Goal: Check status: Check status

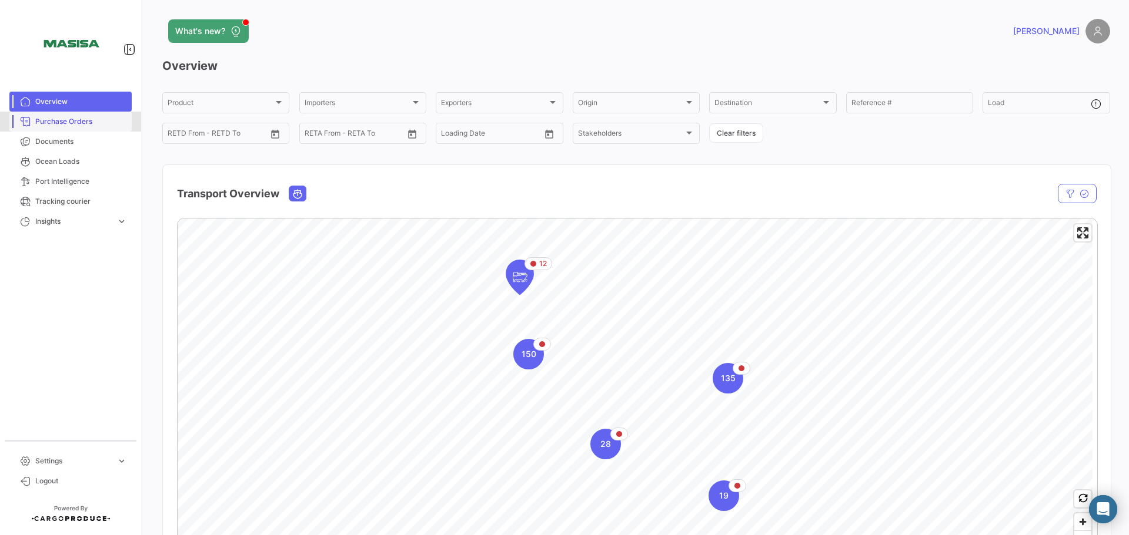
click at [101, 123] on span "Purchase Orders" at bounding box center [81, 121] width 92 height 11
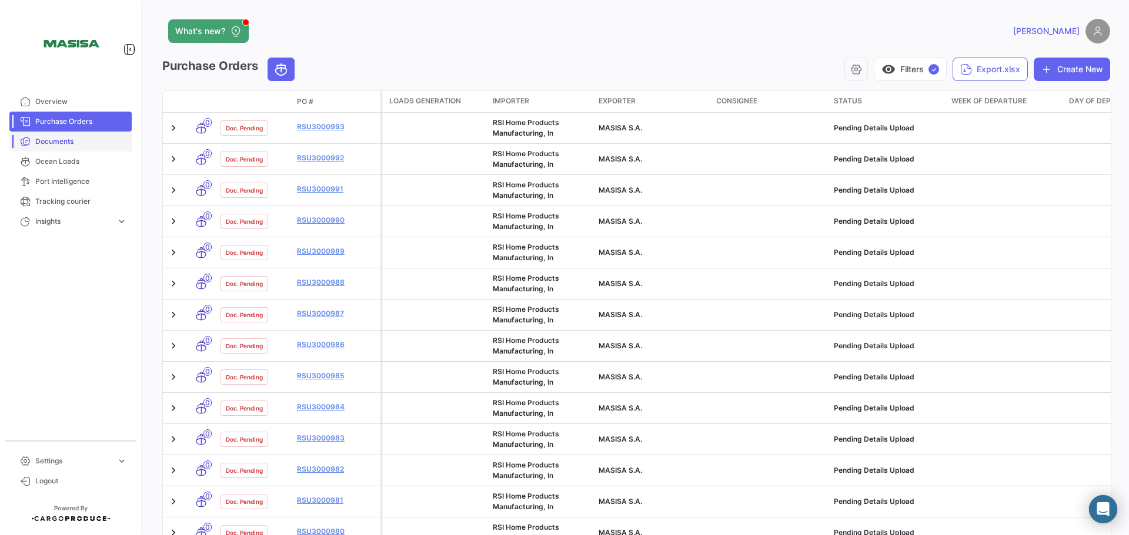
click at [88, 142] on span "Documents" at bounding box center [81, 141] width 92 height 11
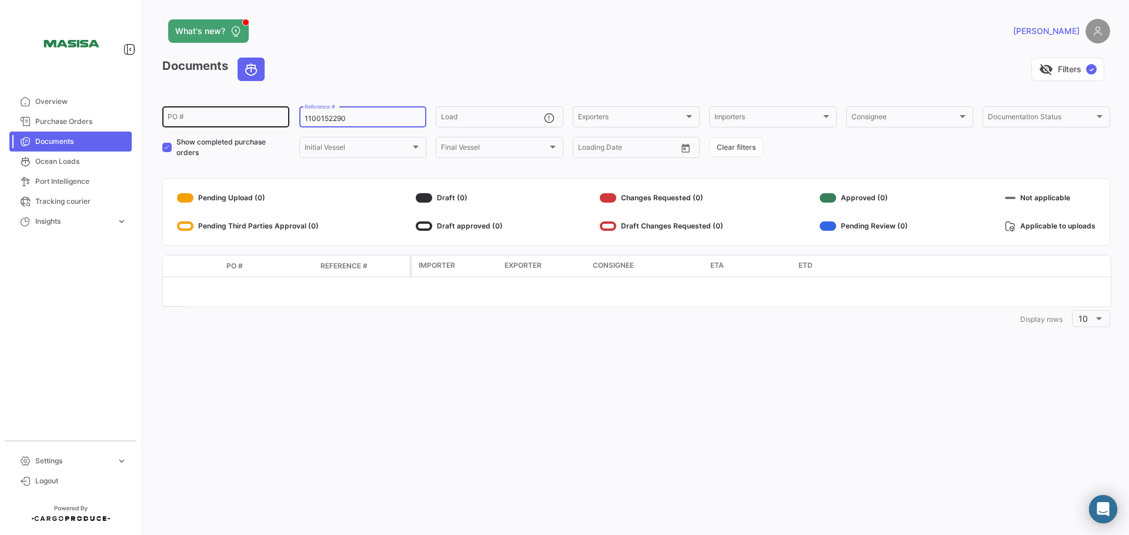
drag, startPoint x: 358, startPoint y: 119, endPoint x: 275, endPoint y: 115, distance: 83.0
click at [0, 0] on div "PO # 1100152290 Reference # Load Exporters Exporters Importers Importers Consig…" at bounding box center [0, 0] width 0 height 0
click at [243, 111] on div "PO #" at bounding box center [226, 116] width 116 height 23
click at [233, 116] on input "PO #" at bounding box center [226, 119] width 116 height 8
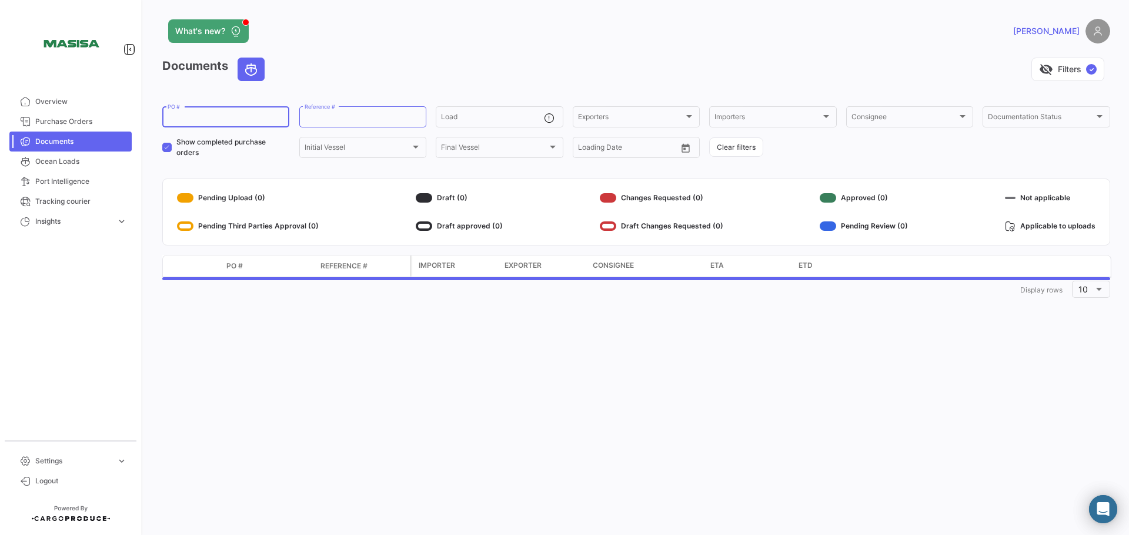
paste input "1056823"
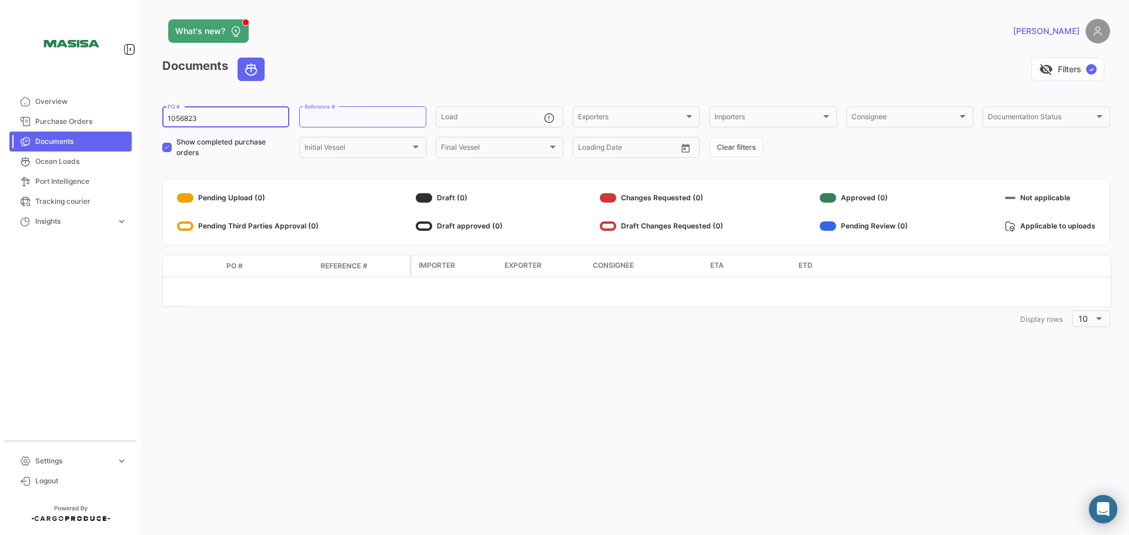
type input "1056823"
click at [255, 113] on div "1056823 PO #" at bounding box center [226, 116] width 116 height 23
click at [162, 146] on span at bounding box center [166, 147] width 9 height 9
click at [166, 152] on input "Show completed purchase orders" at bounding box center [166, 152] width 1 height 1
checkbox input "false"
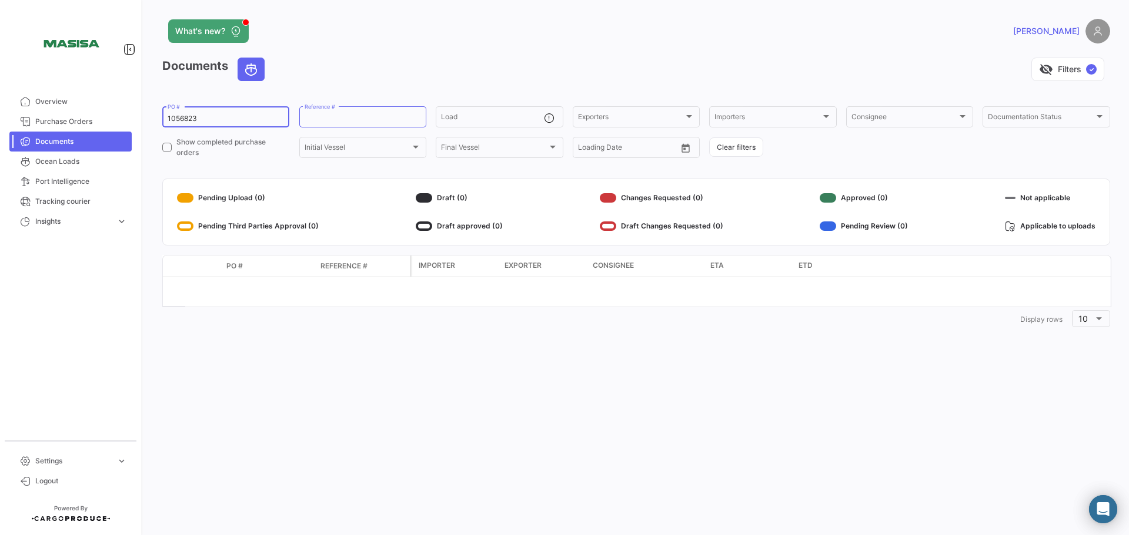
click at [207, 116] on input "1056823" at bounding box center [226, 119] width 116 height 8
drag, startPoint x: 236, startPoint y: 120, endPoint x: 157, endPoint y: 116, distance: 78.9
click at [157, 116] on div "What's new? [PERSON_NAME] Documents visibility_off Filters ✓ 1056823 PO # Refer…" at bounding box center [635, 267] width 985 height 535
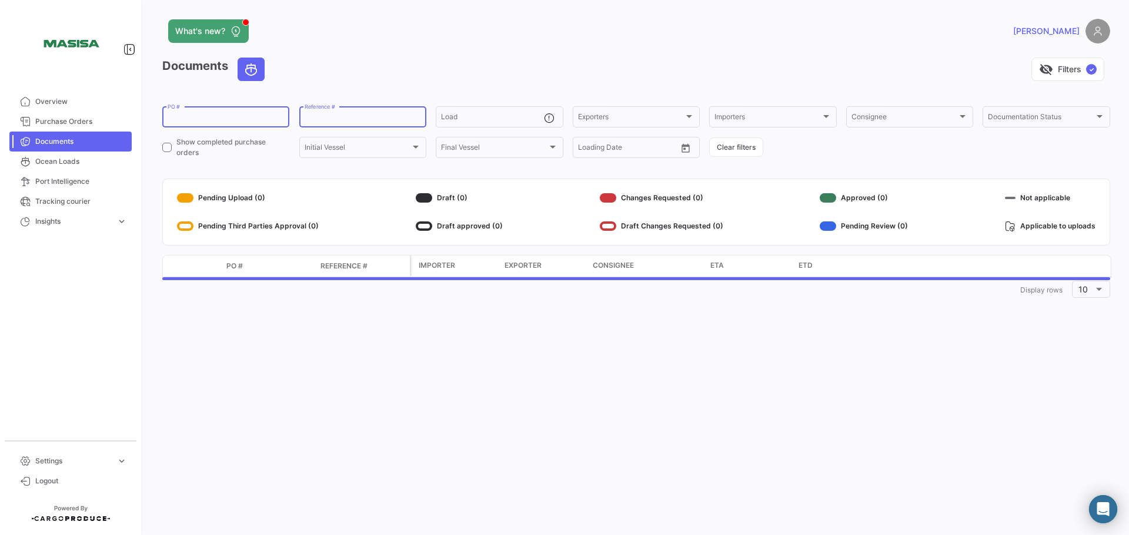
click at [384, 116] on input "Reference #" at bounding box center [362, 119] width 116 height 8
paste input "1100155756"
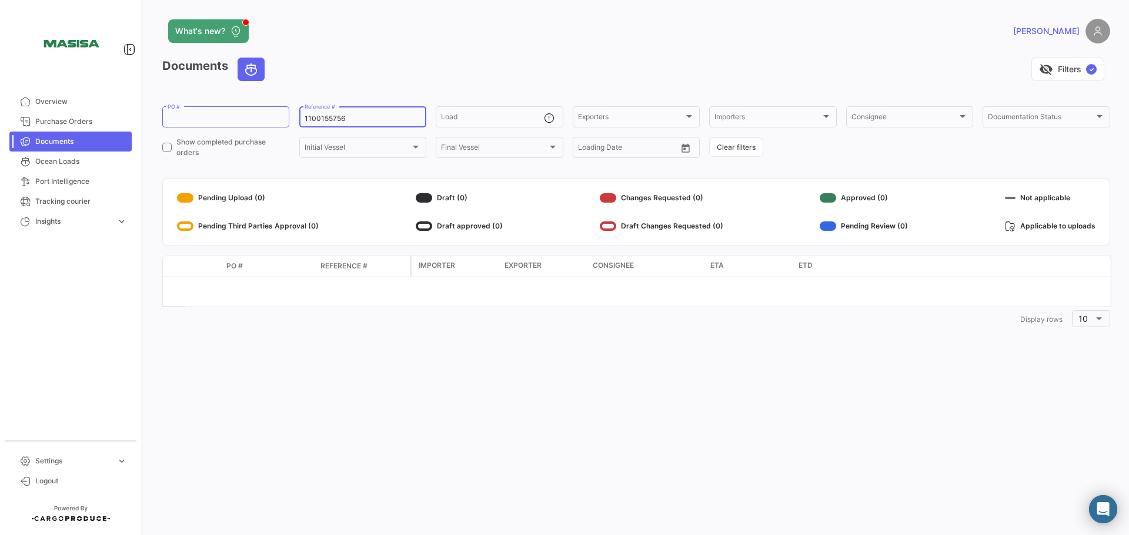
type input "1100155756"
click at [66, 140] on span "Documents" at bounding box center [81, 141] width 92 height 11
drag, startPoint x: 356, startPoint y: 115, endPoint x: 251, endPoint y: 118, distance: 104.7
click at [0, 0] on div "PO # 1100155756 Reference # Load Exporters Exporters Importers Importers Consig…" at bounding box center [0, 0] width 0 height 0
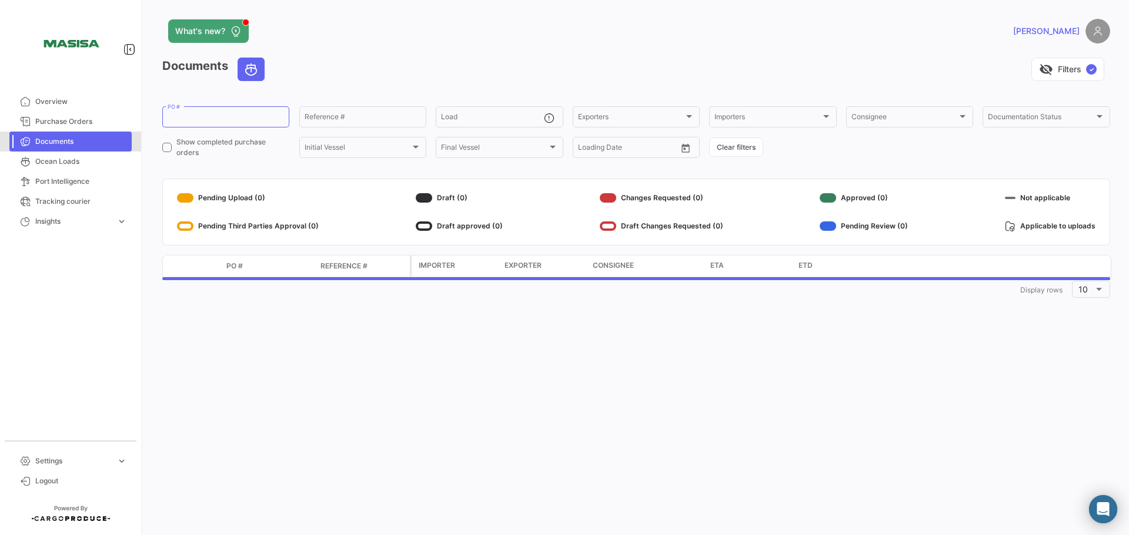
click at [52, 141] on span "Documents" at bounding box center [81, 141] width 92 height 11
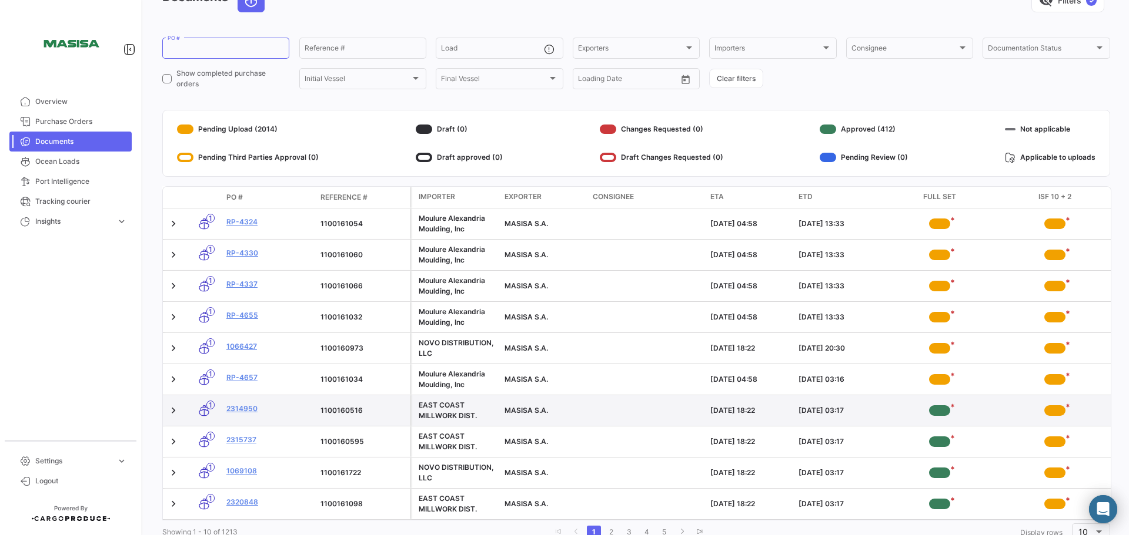
scroll to position [115, 0]
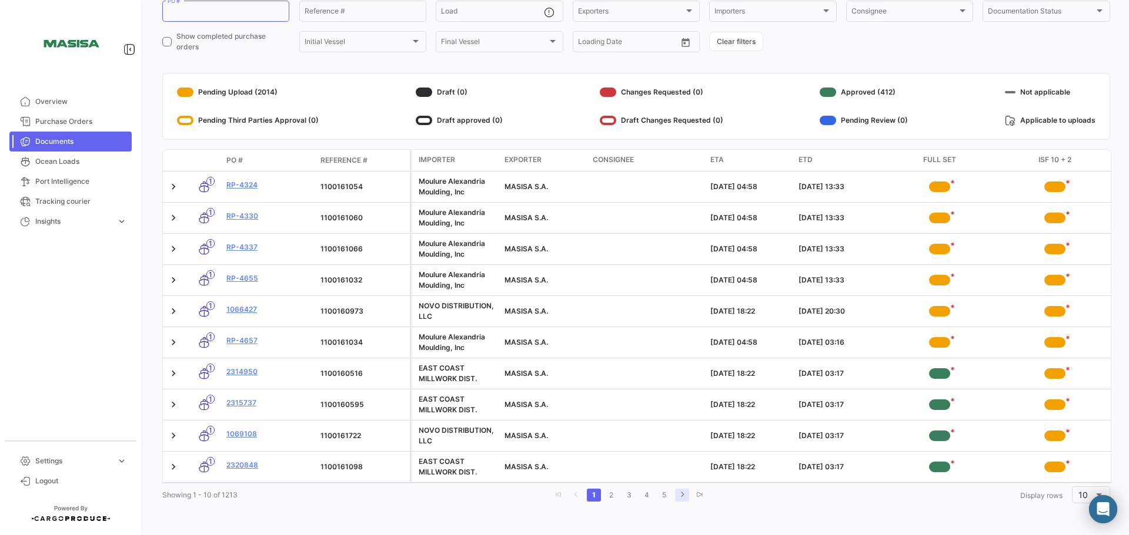
click at [697, 494] on icon "go to last page" at bounding box center [699, 494] width 7 height 7
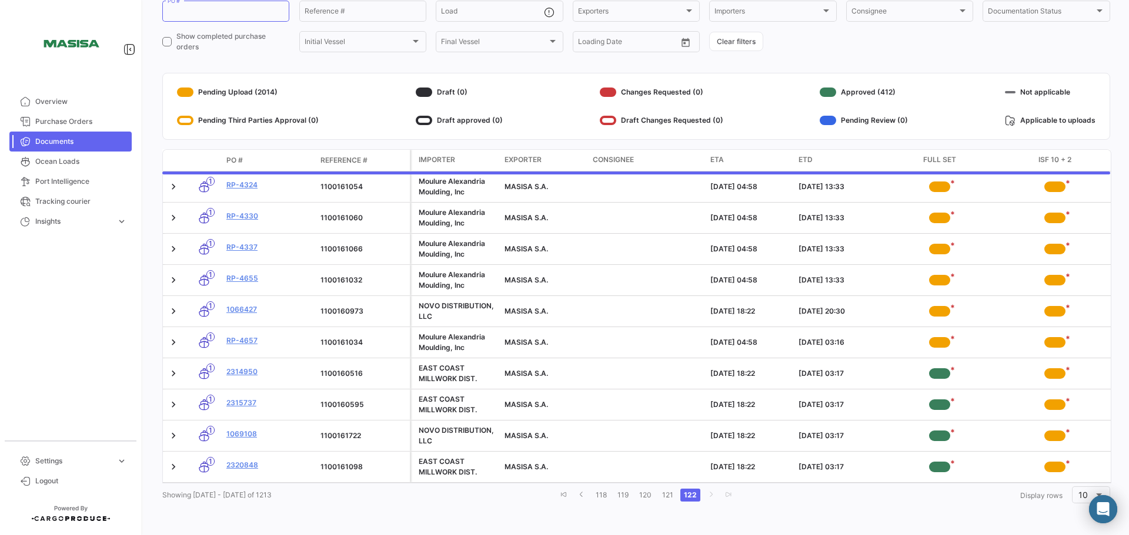
scroll to position [0, 0]
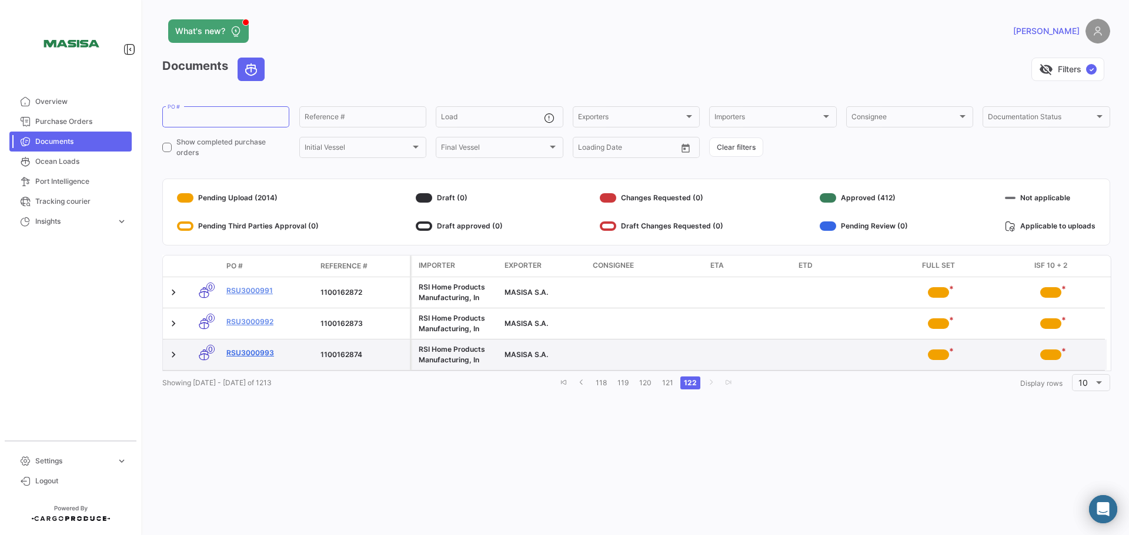
click at [265, 354] on link "RSU3000993" at bounding box center [268, 353] width 85 height 11
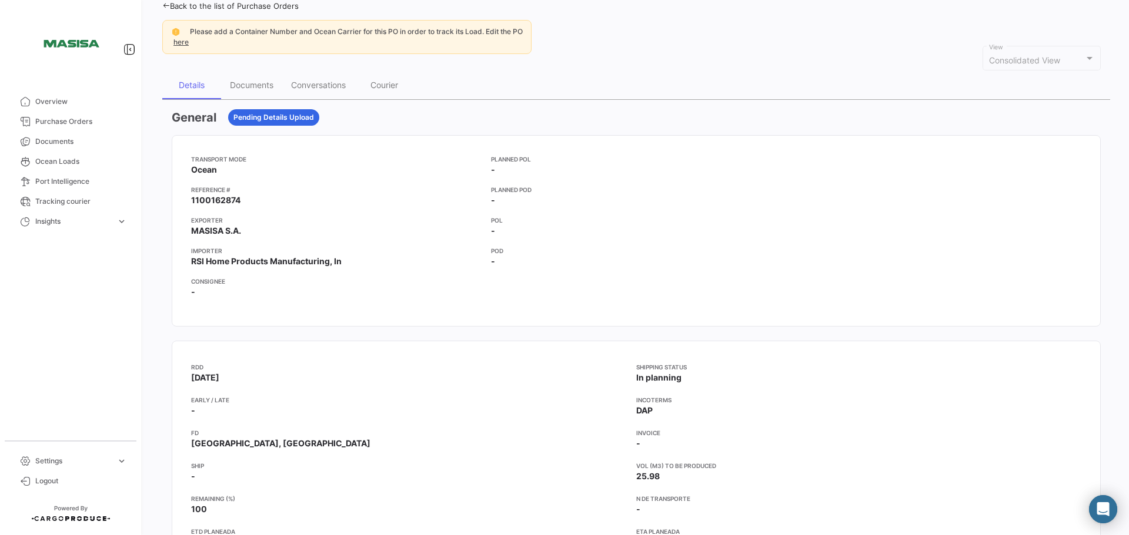
scroll to position [59, 0]
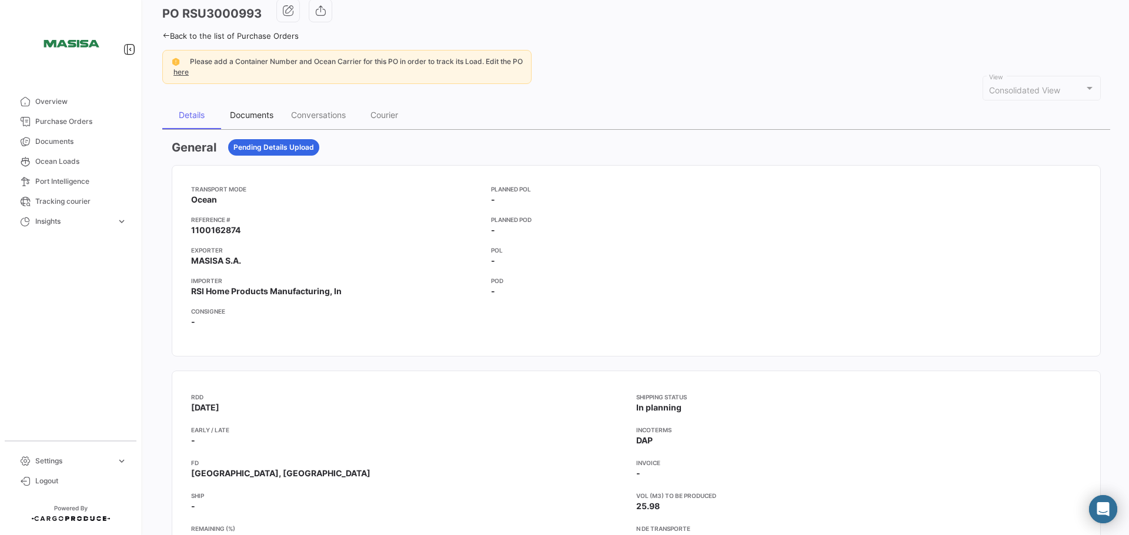
click at [249, 113] on div "Documents" at bounding box center [251, 115] width 43 height 10
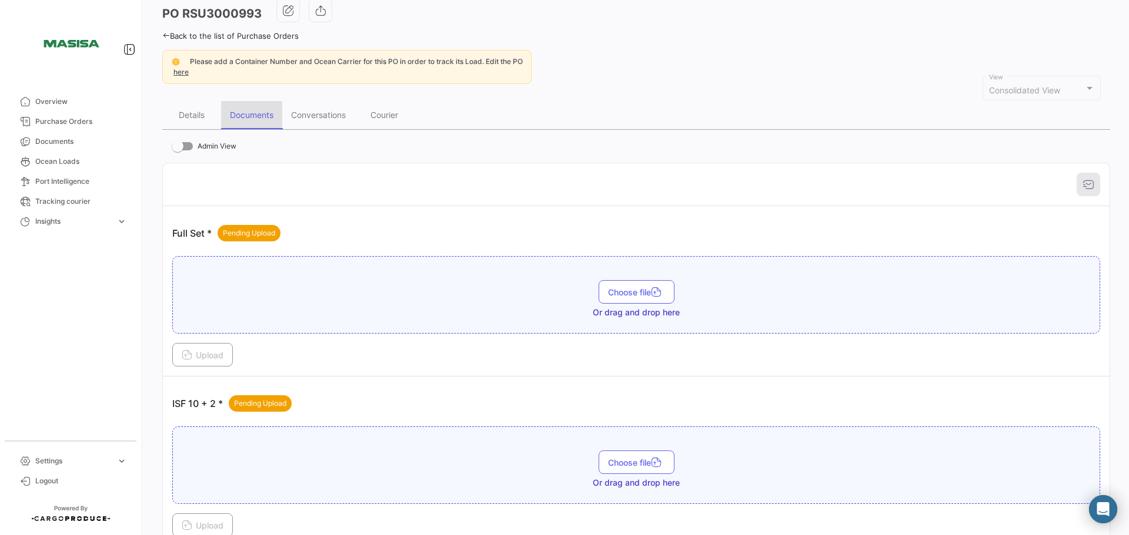
scroll to position [0, 0]
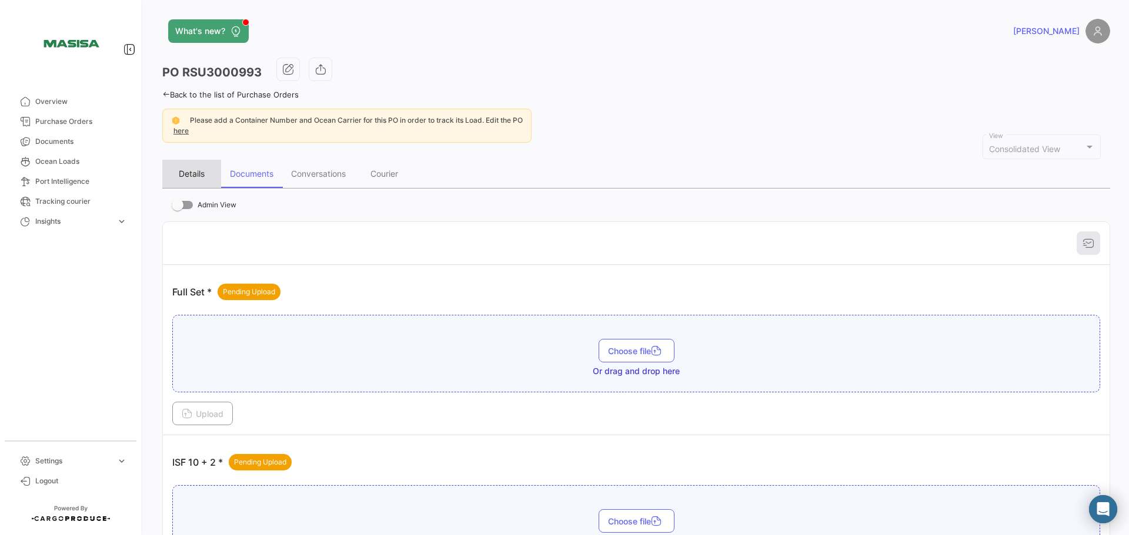
click at [192, 178] on div "Details" at bounding box center [192, 174] width 26 height 10
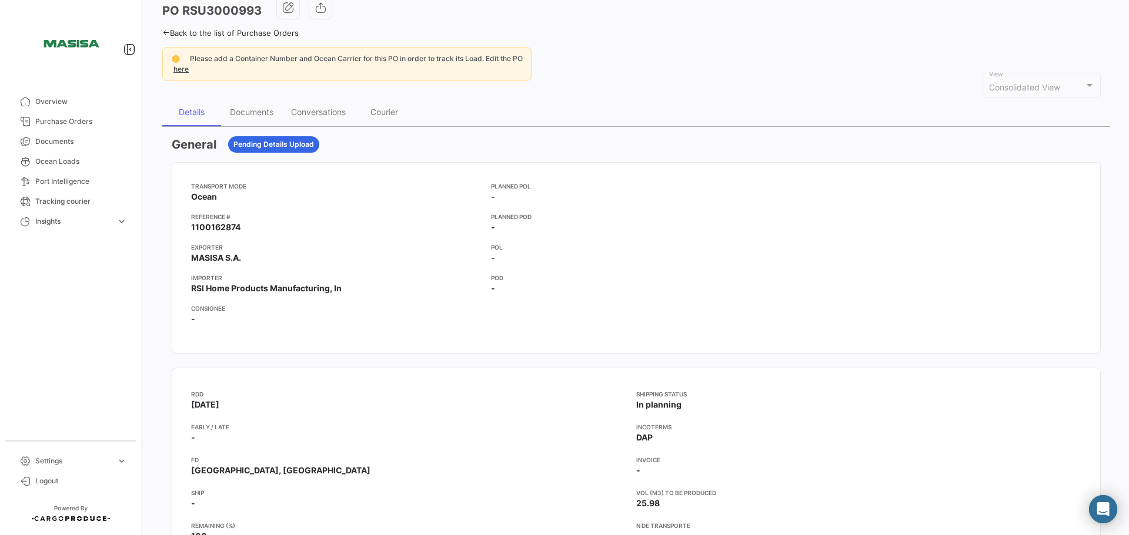
scroll to position [59, 0]
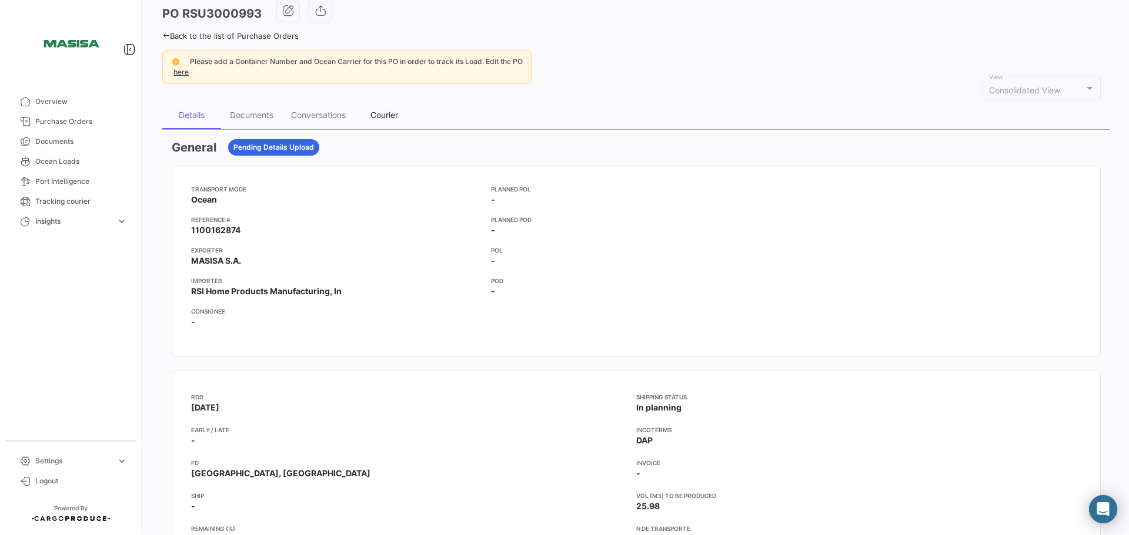
click at [387, 112] on div "Courier" at bounding box center [384, 115] width 28 height 10
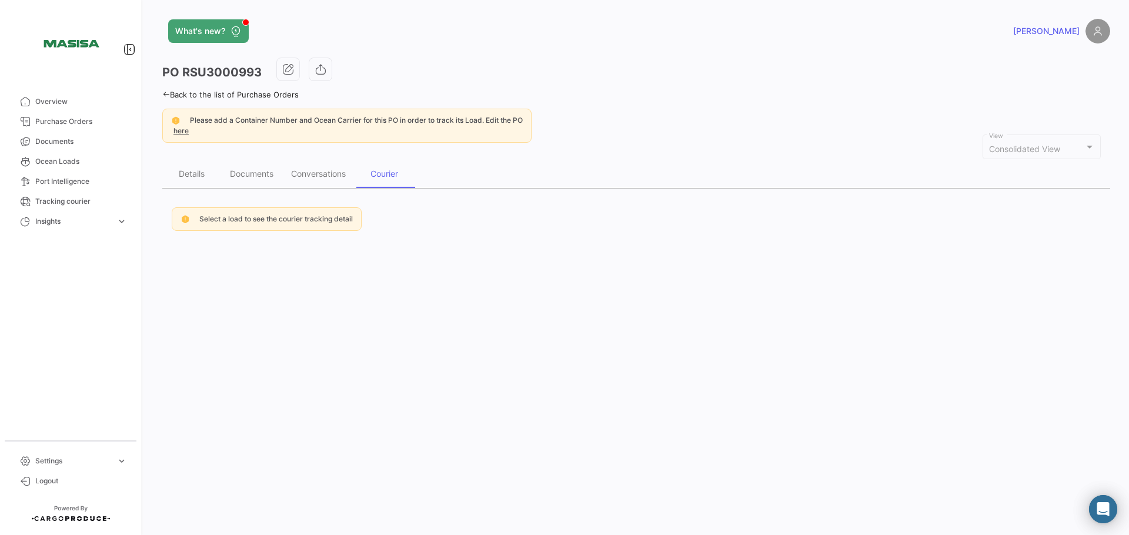
scroll to position [0, 0]
click at [185, 176] on div "Details" at bounding box center [192, 174] width 26 height 10
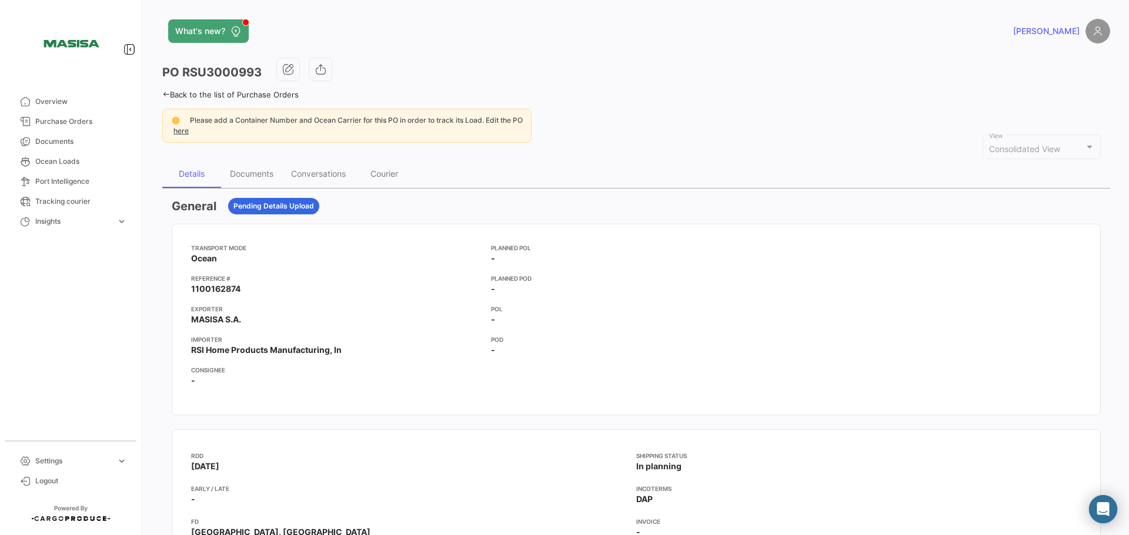
click at [167, 92] on icon at bounding box center [166, 95] width 8 height 8
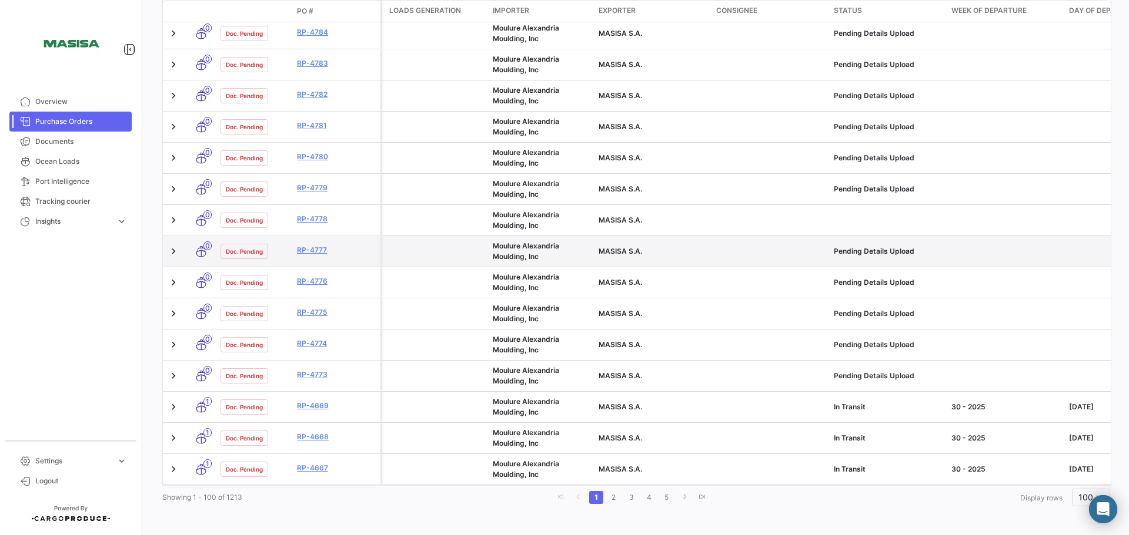
scroll to position [2754, 0]
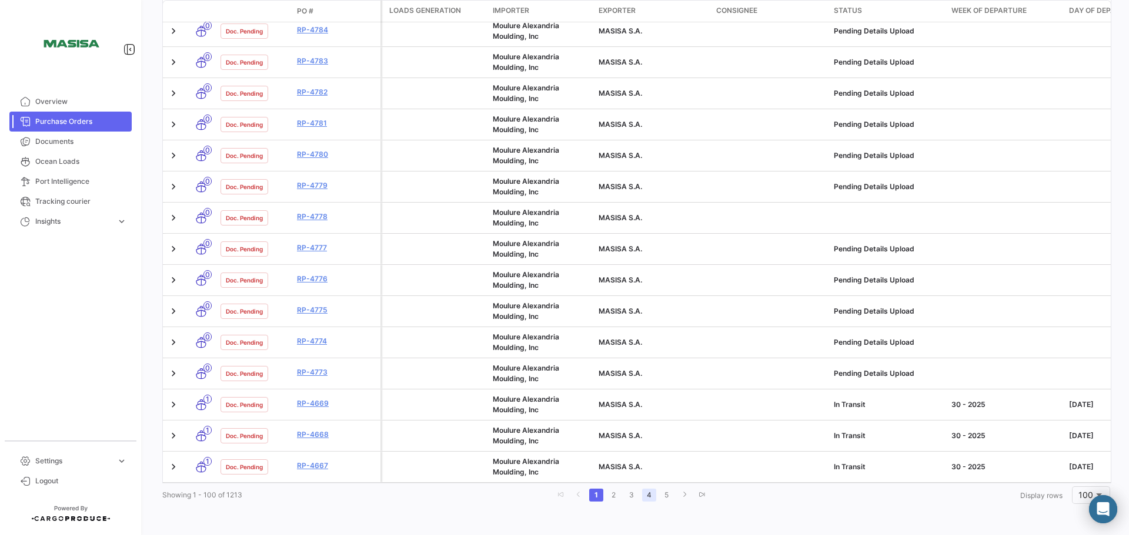
click at [645, 497] on link "4" at bounding box center [649, 495] width 14 height 13
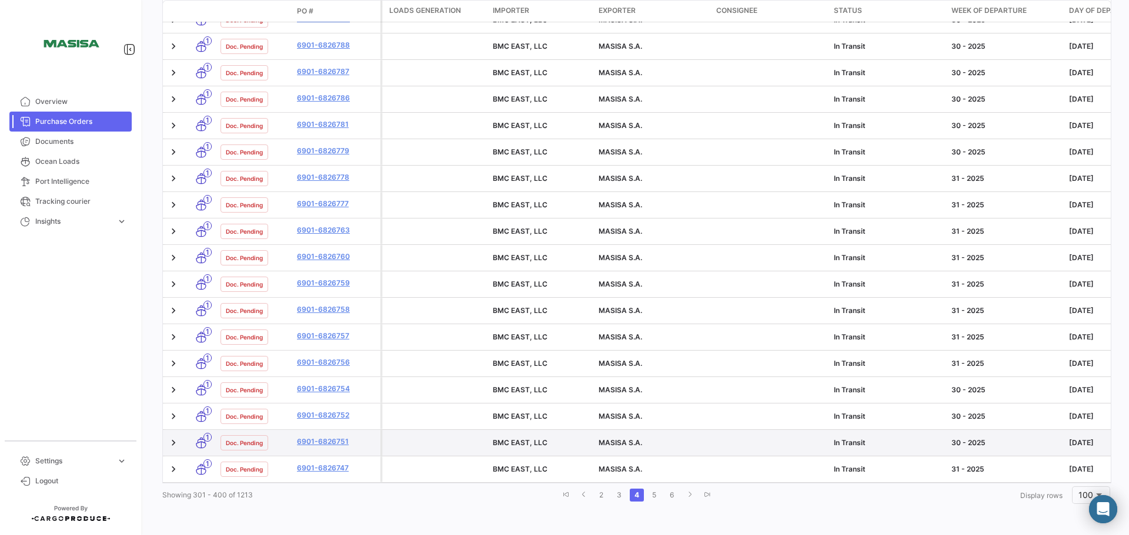
scroll to position [2284, 0]
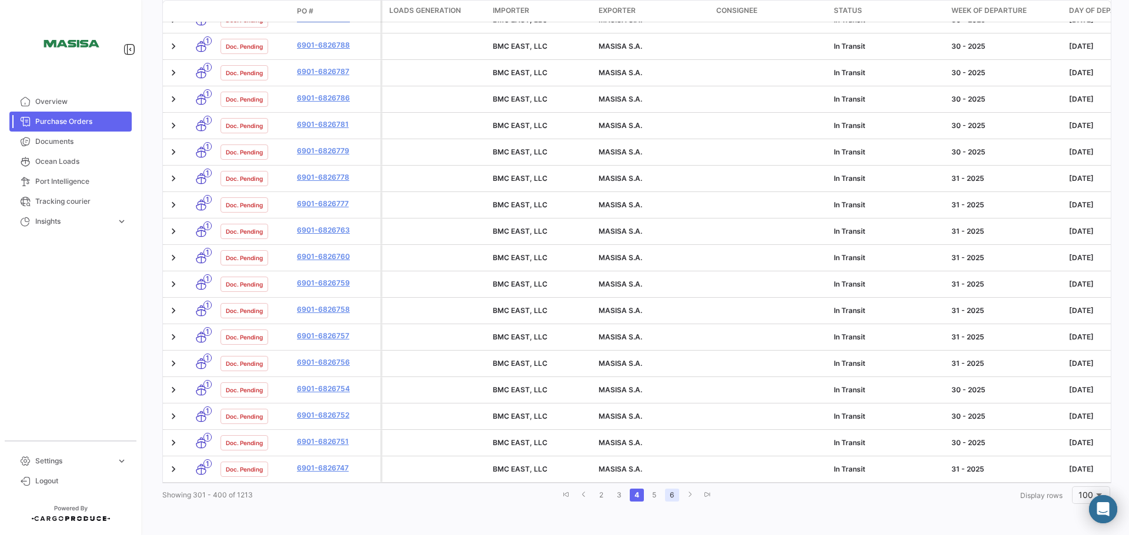
click at [665, 498] on link "6" at bounding box center [672, 495] width 14 height 13
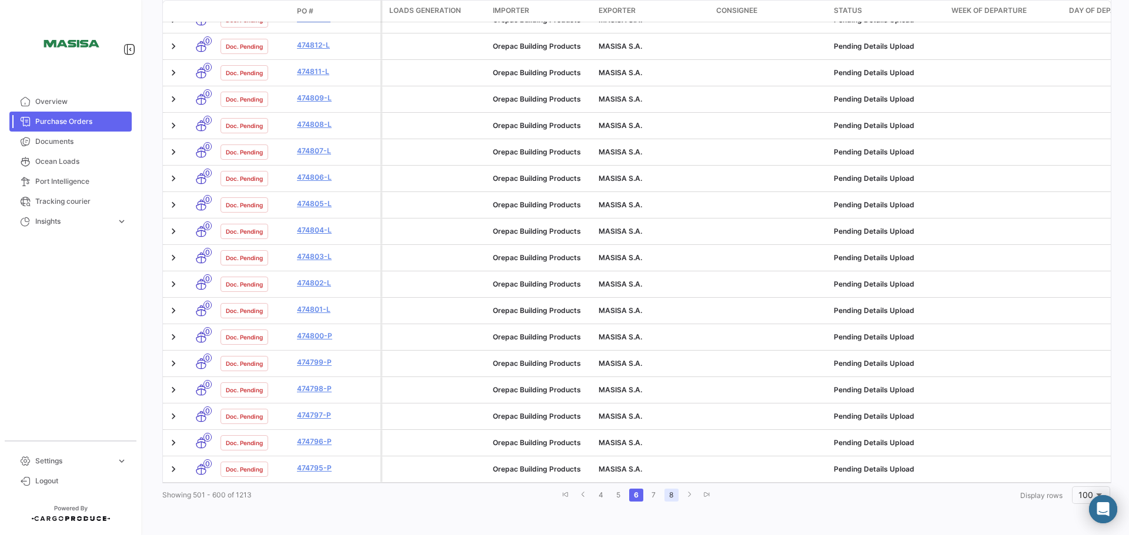
click at [668, 496] on link "8" at bounding box center [671, 495] width 14 height 13
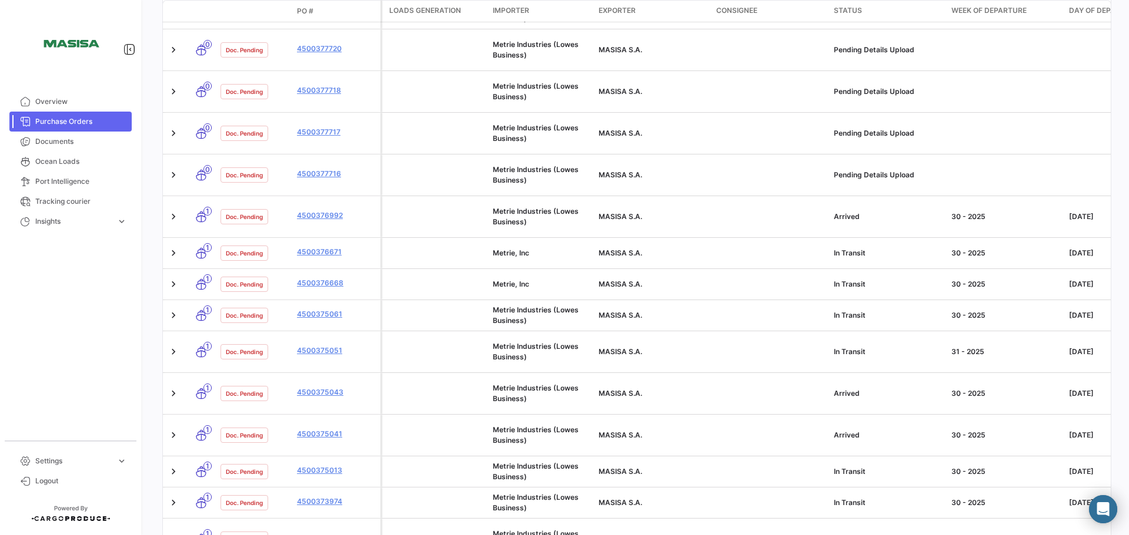
scroll to position [2415, 0]
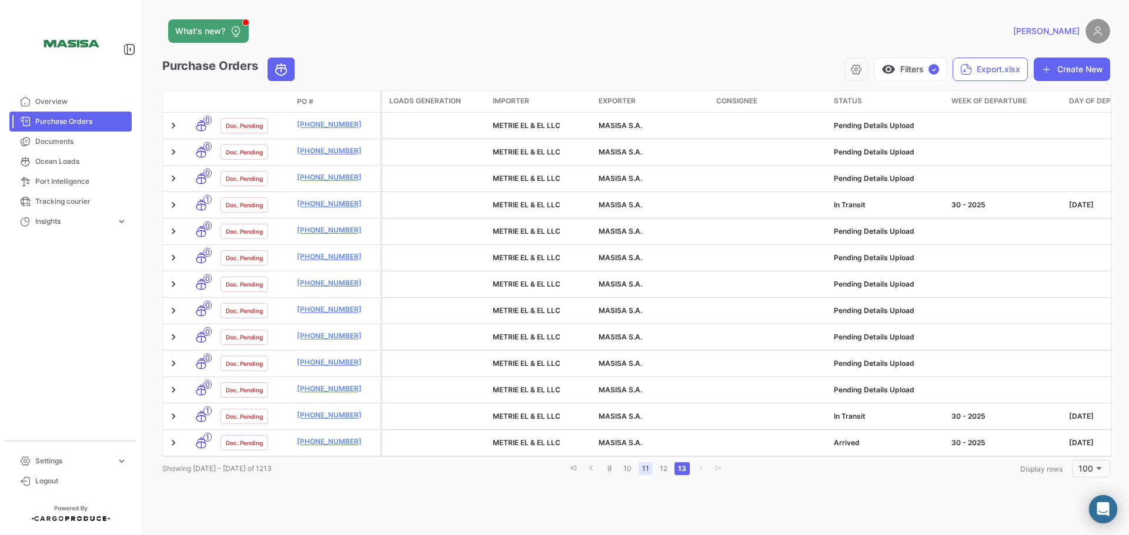
scroll to position [0, 0]
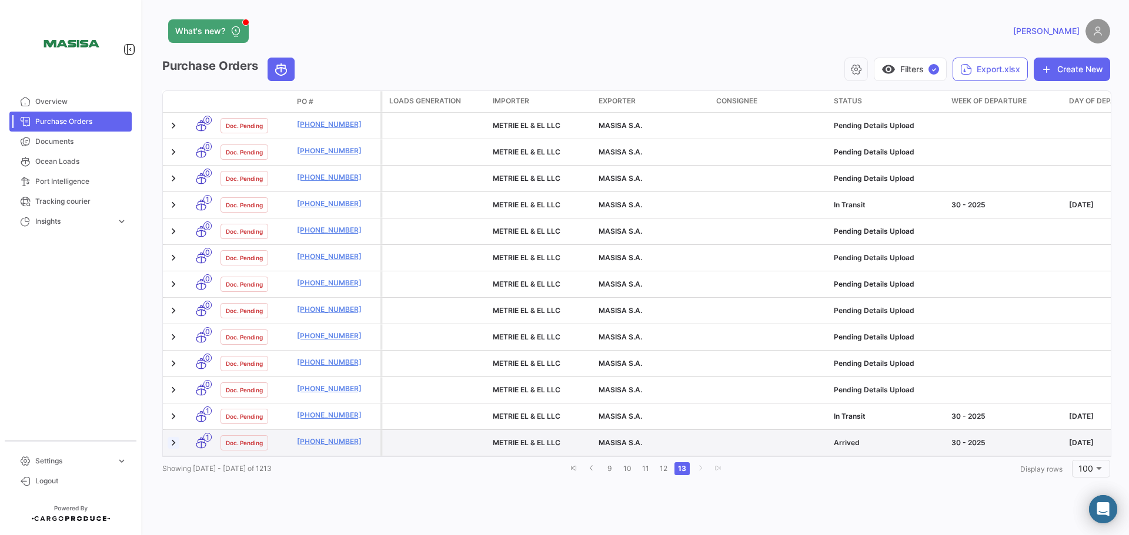
click at [170, 441] on link at bounding box center [174, 443] width 12 height 12
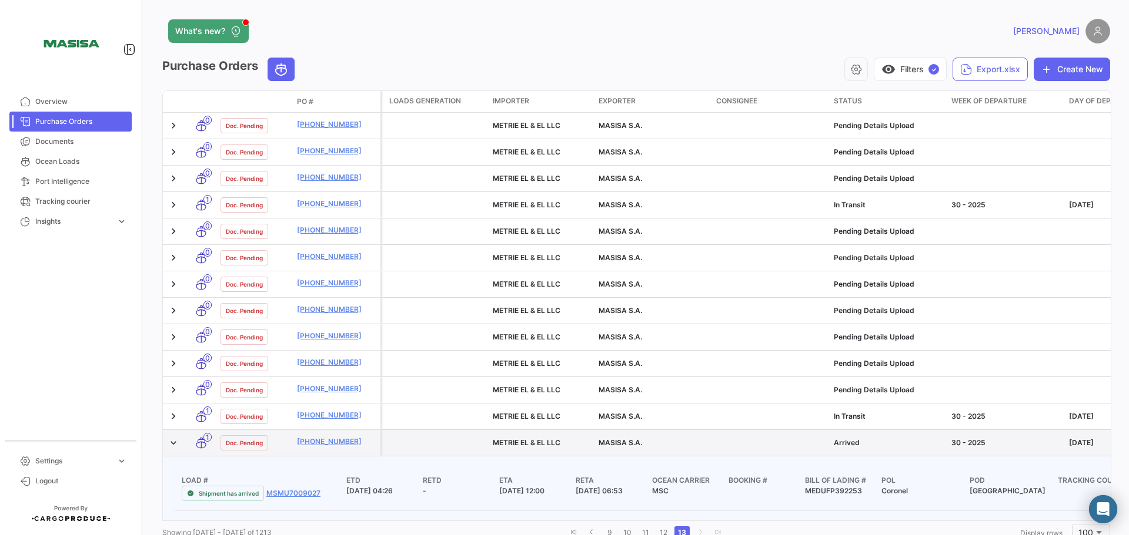
scroll to position [46, 0]
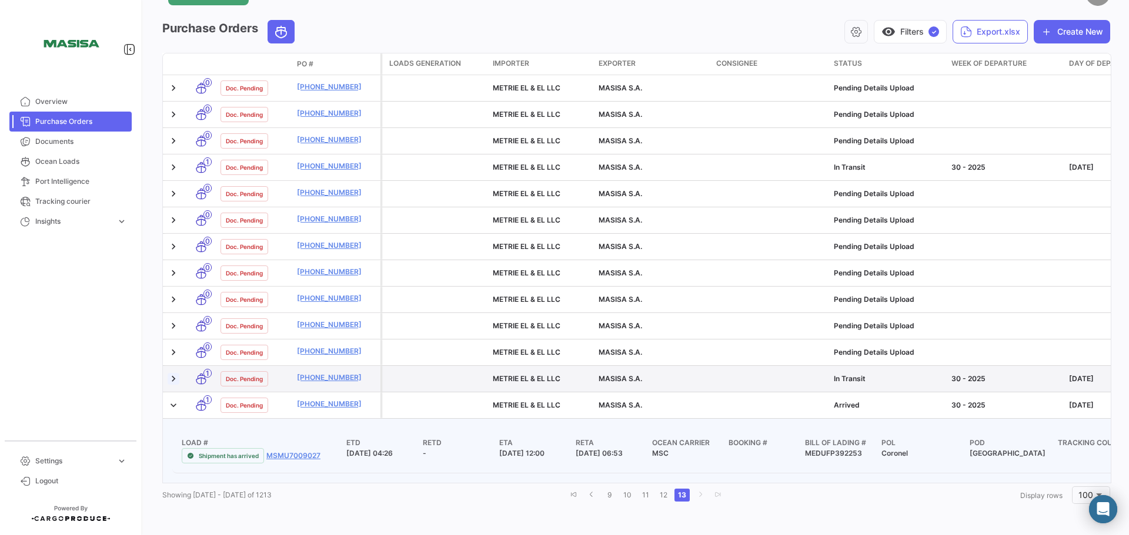
click at [173, 373] on link at bounding box center [174, 379] width 12 height 12
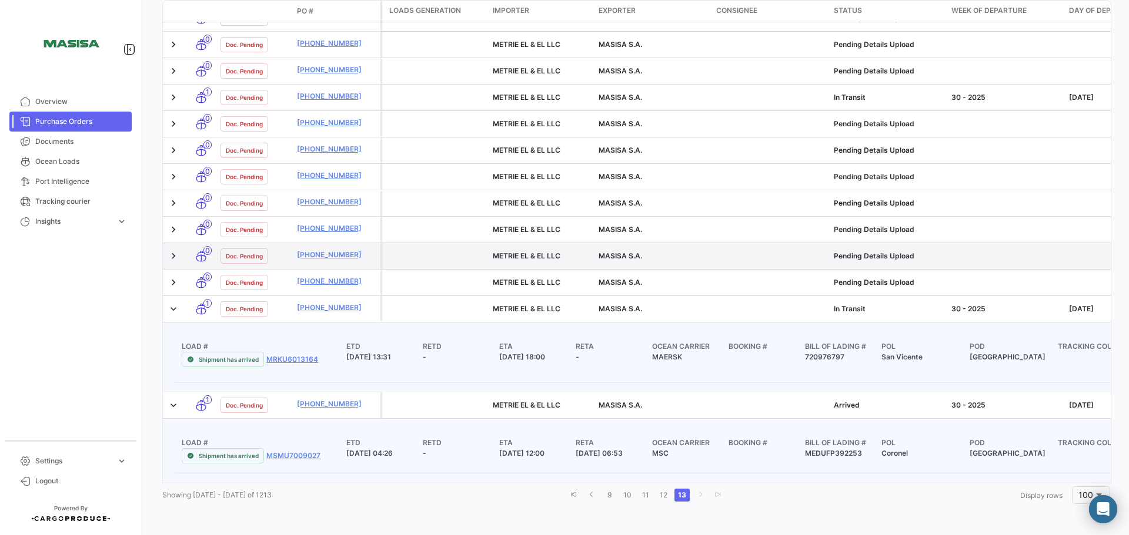
scroll to position [111, 0]
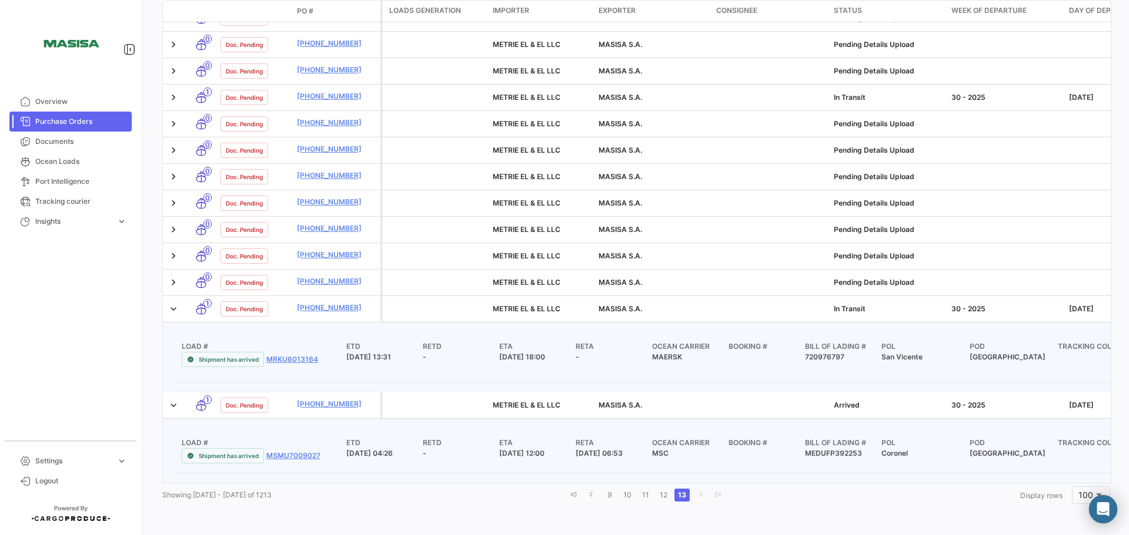
drag, startPoint x: 638, startPoint y: 443, endPoint x: 493, endPoint y: 448, distance: 145.3
